Goal: Transaction & Acquisition: Subscribe to service/newsletter

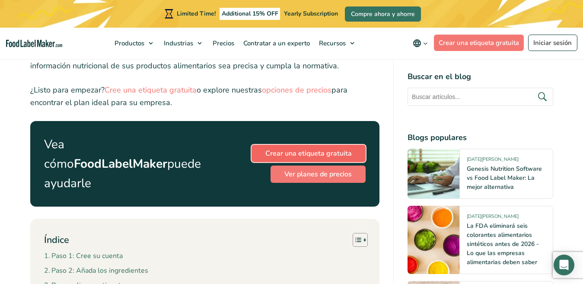
click at [317, 152] on link "Crear una etiqueta gratuita" at bounding box center [308, 153] width 114 height 17
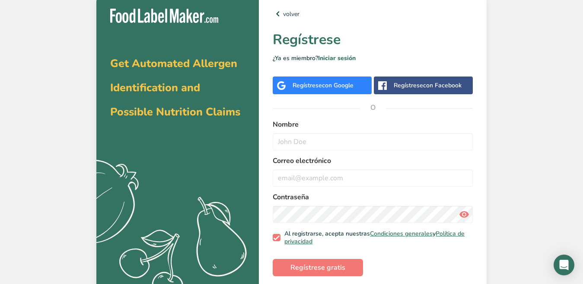
scroll to position [9, 0]
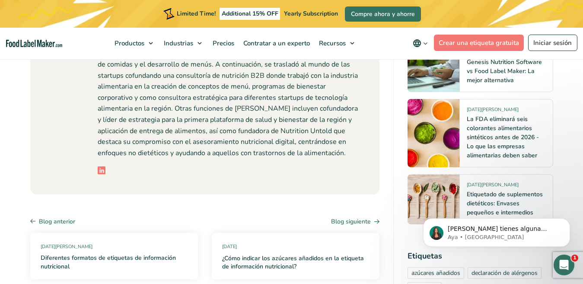
scroll to position [3758, 0]
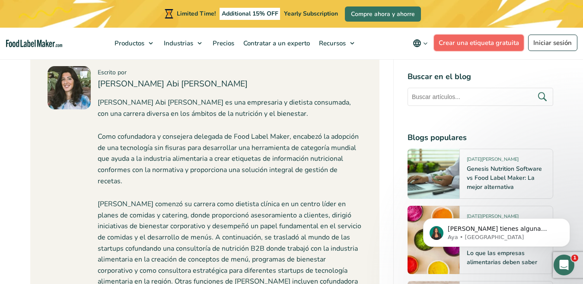
click at [476, 45] on link "Crear una etiqueta gratuita" at bounding box center [479, 43] width 90 height 16
